Goal: Task Accomplishment & Management: Use online tool/utility

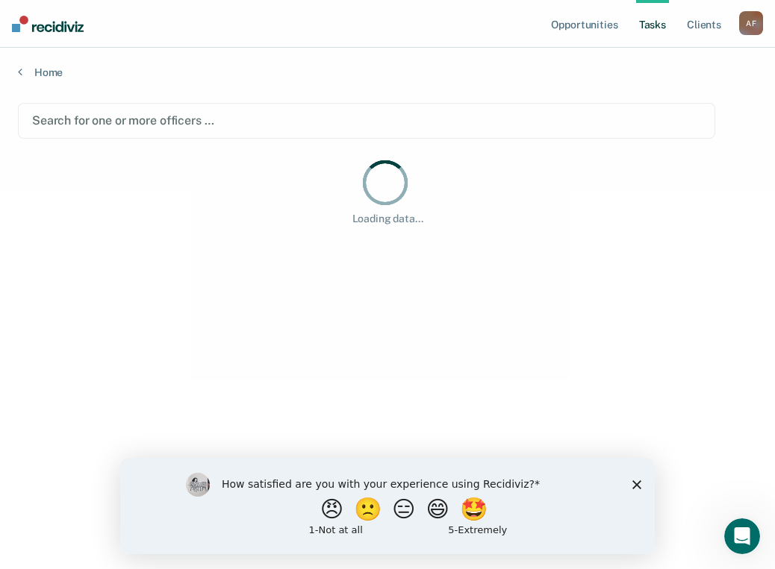
click at [640, 488] on polygon "Close survey" at bounding box center [636, 484] width 9 height 9
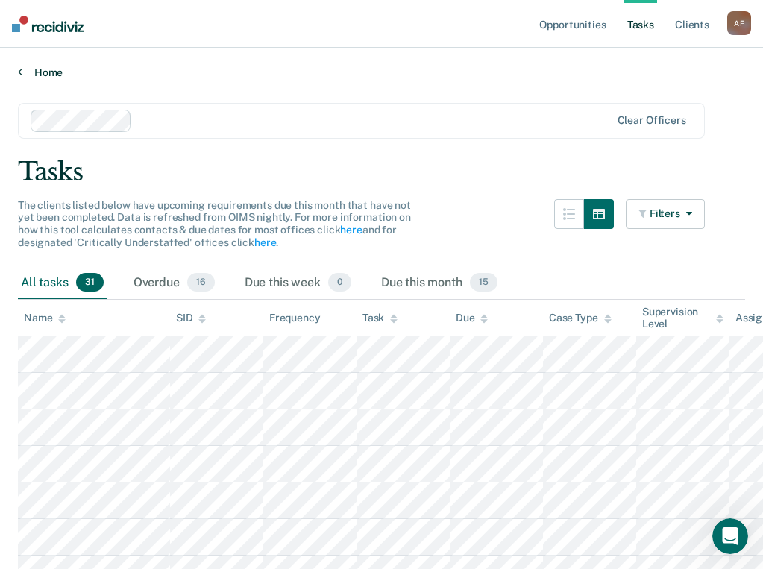
click at [46, 69] on link "Home" at bounding box center [382, 72] width 728 height 13
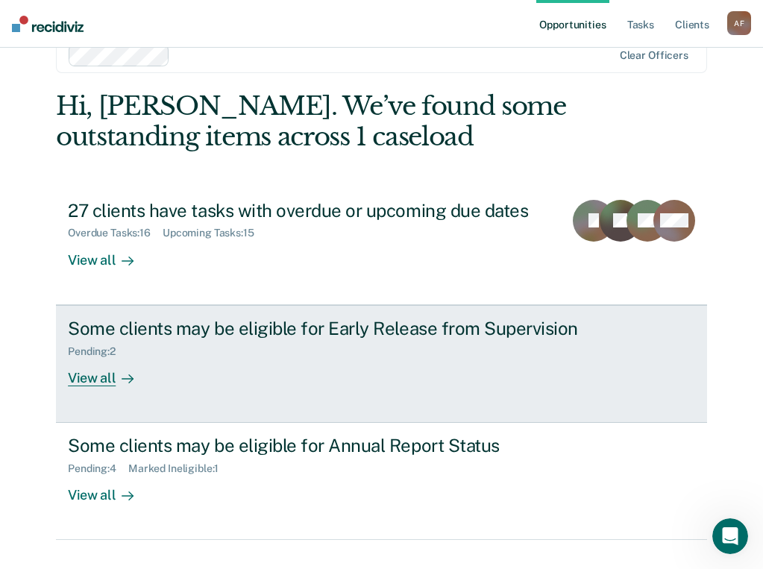
scroll to position [65, 0]
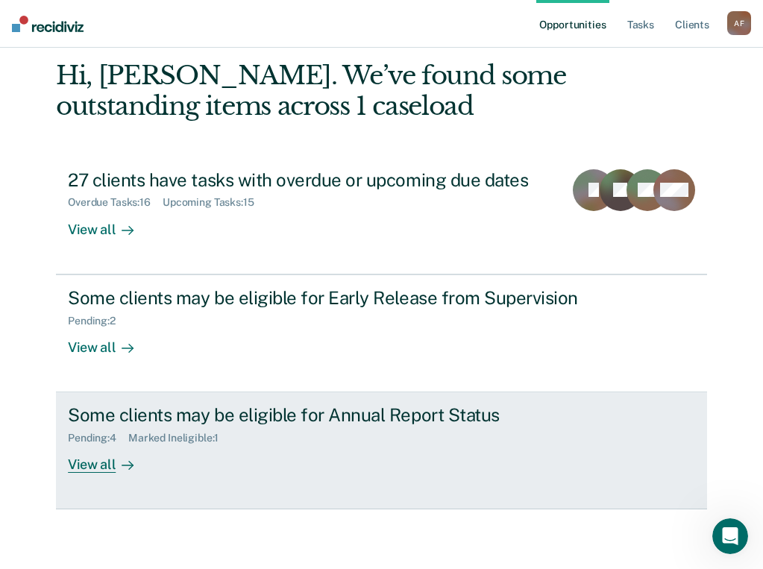
click at [172, 421] on div "Some clients may be eligible for Annual Report Status" at bounding box center [330, 415] width 524 height 22
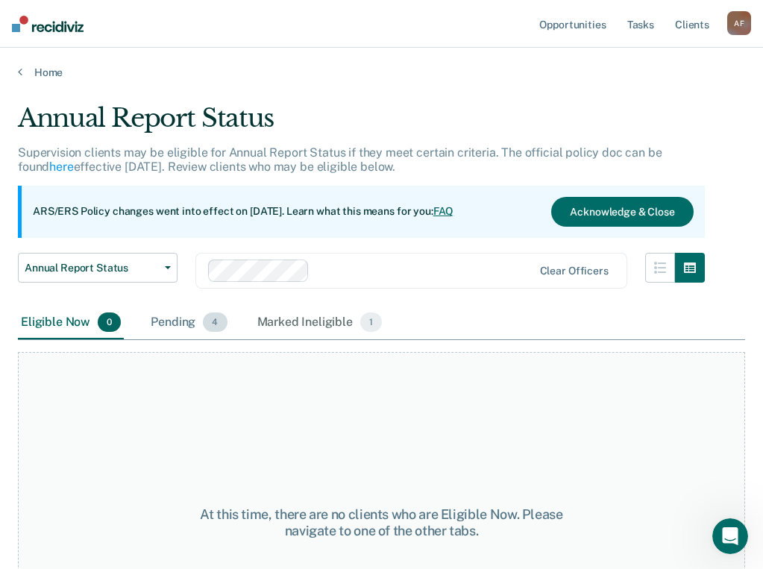
click at [192, 320] on div "Pending 4" at bounding box center [189, 323] width 82 height 33
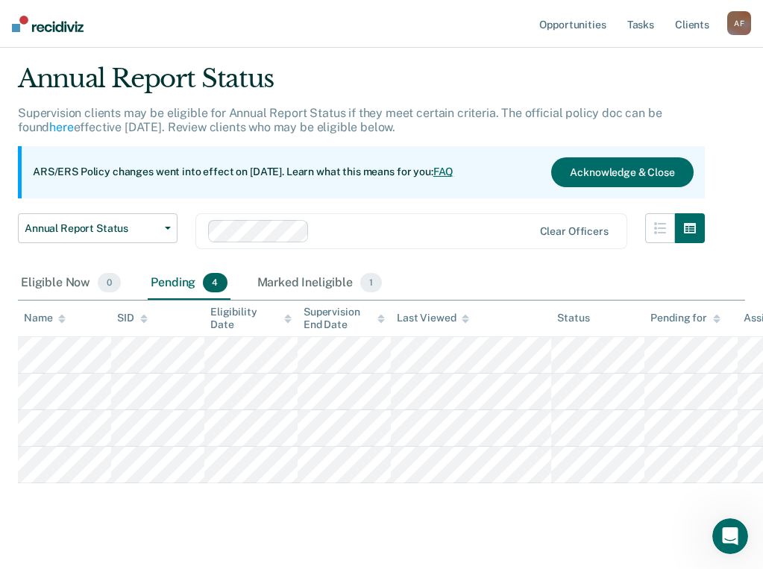
scroll to position [61, 0]
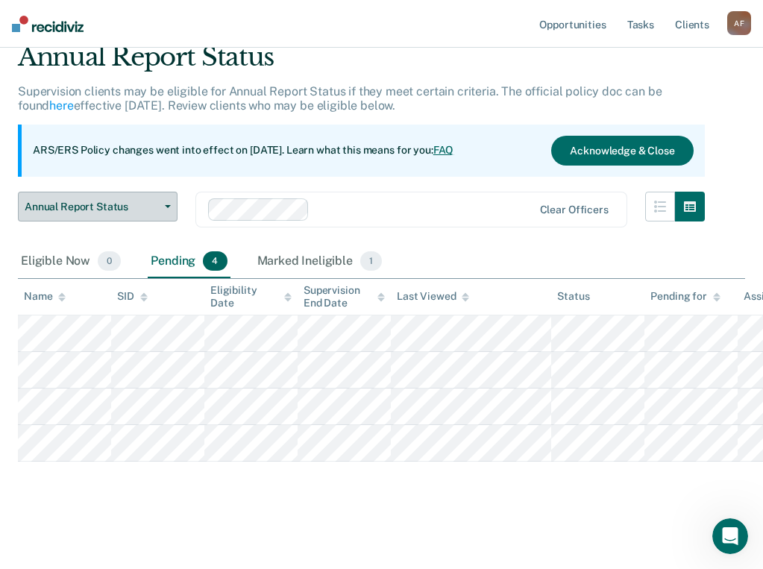
click at [156, 207] on span "Annual Report Status" at bounding box center [92, 207] width 134 height 13
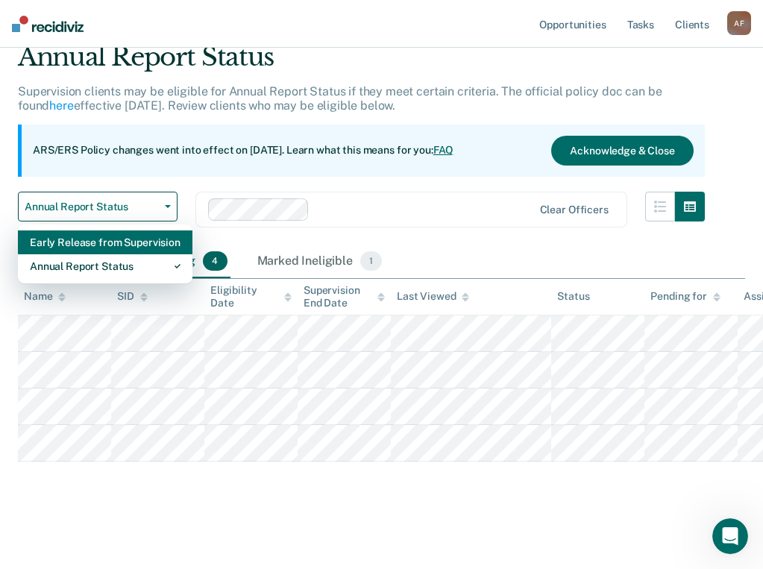
click at [128, 249] on div "Early Release from Supervision" at bounding box center [105, 243] width 151 height 24
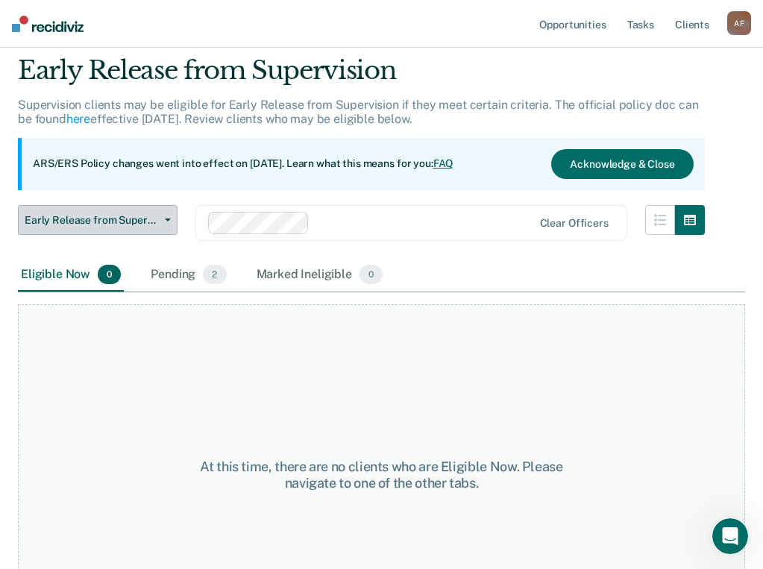
scroll to position [75, 0]
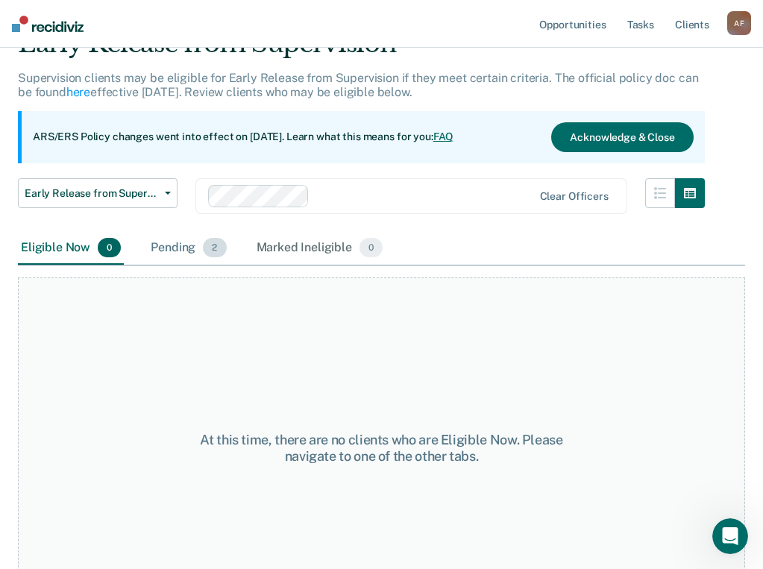
click at [178, 243] on div "Pending 2" at bounding box center [188, 248] width 81 height 33
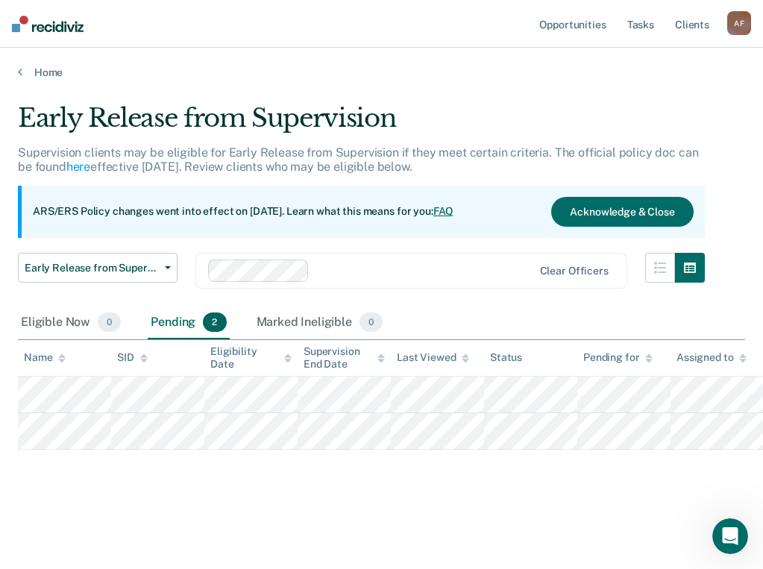
scroll to position [0, 0]
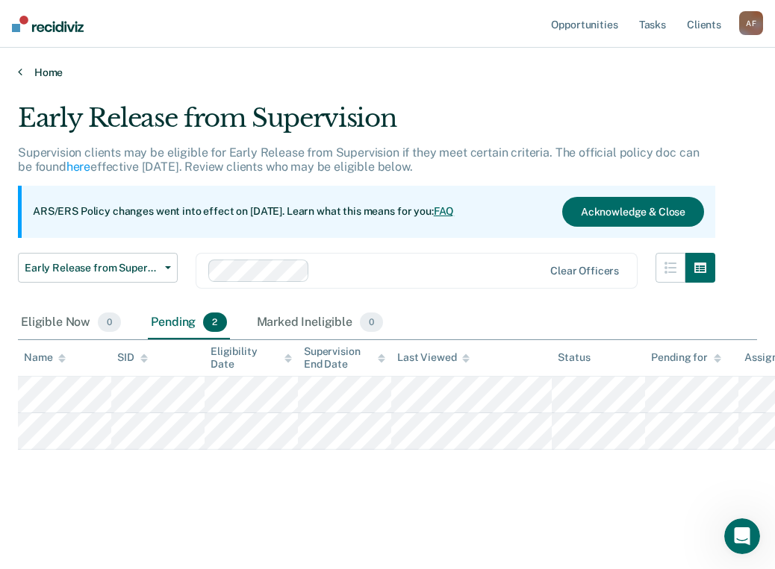
click at [30, 70] on link "Home" at bounding box center [387, 72] width 739 height 13
